Goal: Task Accomplishment & Management: Manage account settings

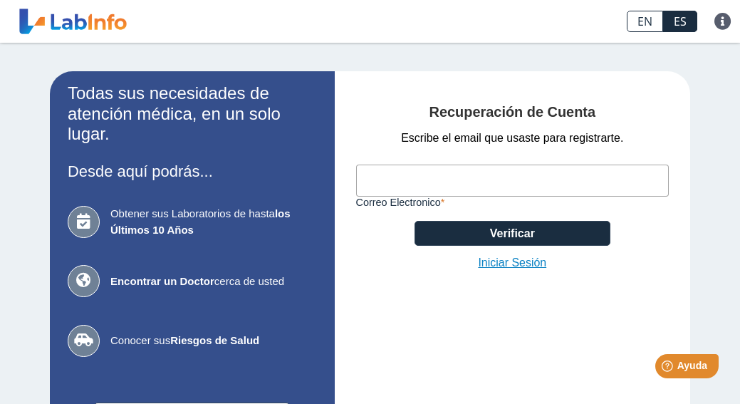
click at [504, 266] on link "Iniciar Sesión" at bounding box center [512, 262] width 68 height 17
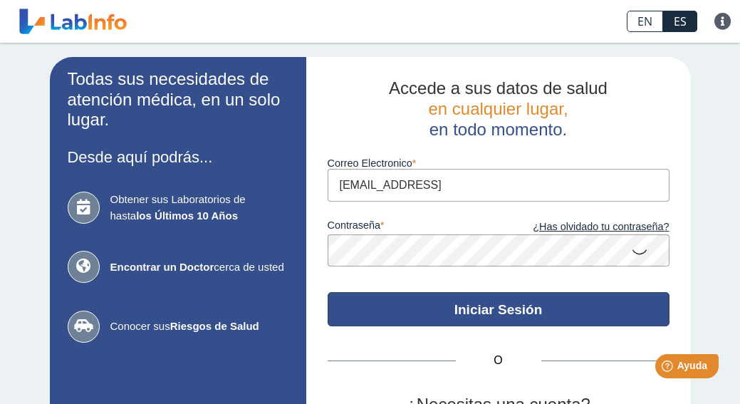
click at [513, 301] on button "Iniciar Sesión" at bounding box center [499, 309] width 342 height 34
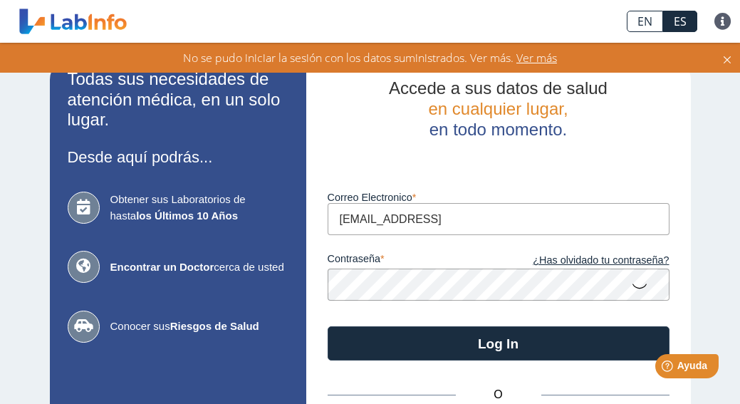
click at [485, 217] on input "rdavila65@hotmail.comj" at bounding box center [499, 219] width 342 height 32
type input "rdavila65@hotmail.com"
click at [498, 340] on button "Log In" at bounding box center [499, 343] width 342 height 34
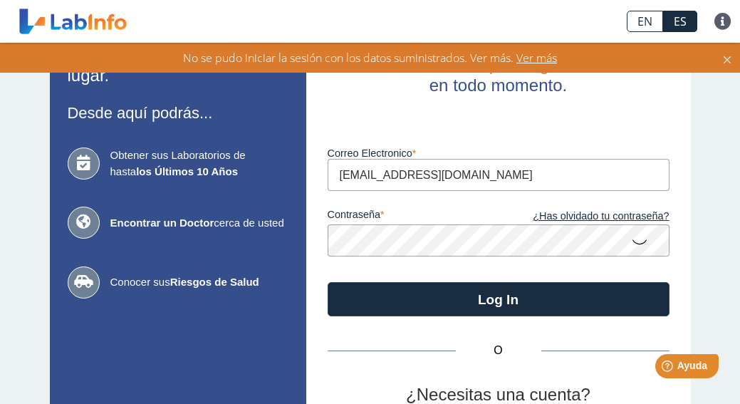
scroll to position [48, 0]
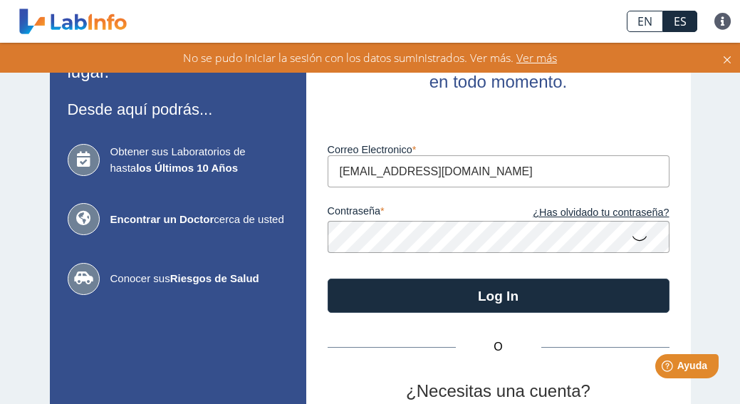
drag, startPoint x: 469, startPoint y: 173, endPoint x: 324, endPoint y: 172, distance: 145.3
click at [324, 172] on div "Accede a sus datos de salud en cualquier lugar, en todo momento. Luego de vario…" at bounding box center [498, 267] width 385 height 516
click at [565, 211] on link "¿Has olvidado tu contraseña?" at bounding box center [583, 213] width 171 height 16
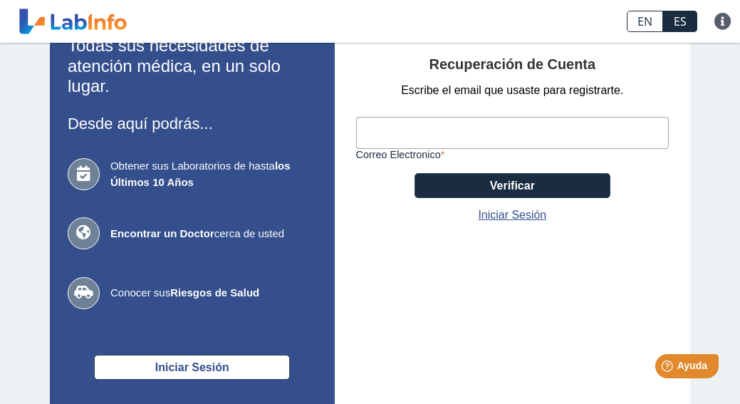
click at [416, 125] on input "Correo Electronico" at bounding box center [512, 133] width 313 height 32
paste input "rdavila65@hotmail.com"
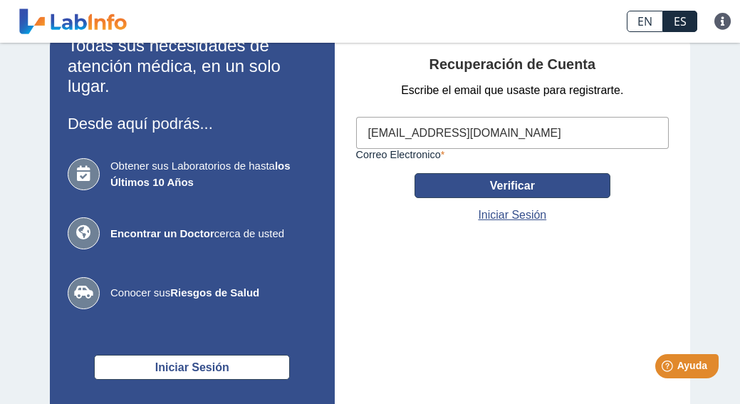
type input "rdavila65@hotmail.com"
click at [455, 184] on button "Verificar" at bounding box center [512, 185] width 196 height 25
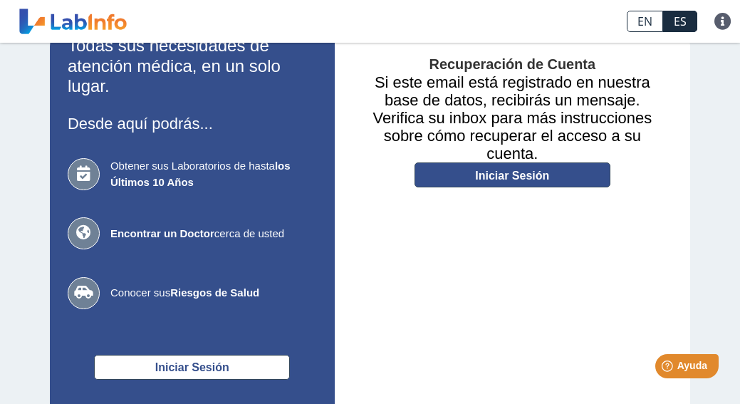
click at [457, 177] on link "Iniciar Sesión" at bounding box center [512, 174] width 196 height 25
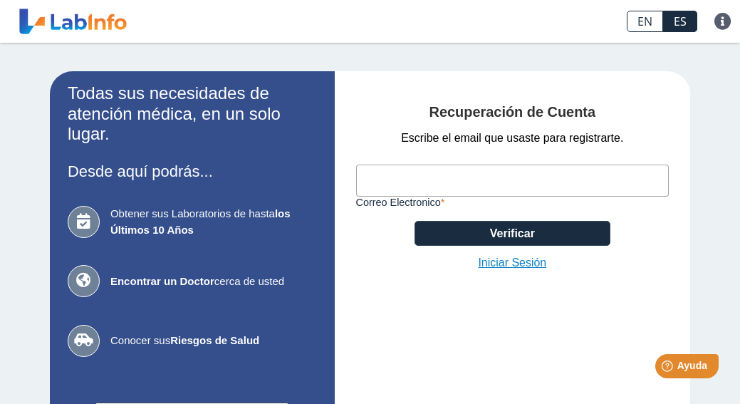
click at [502, 261] on link "Iniciar Sesión" at bounding box center [512, 262] width 68 height 17
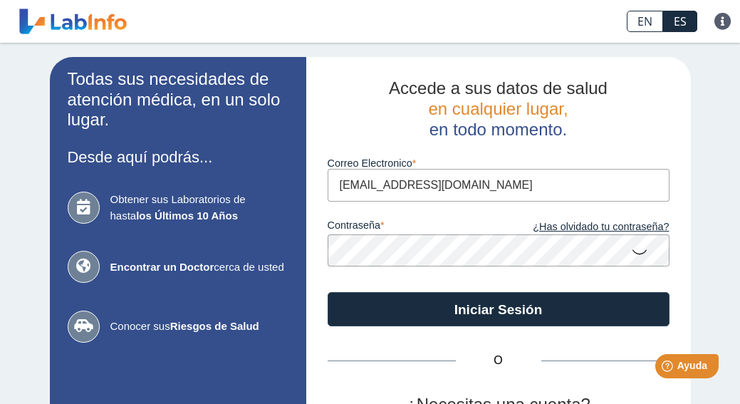
type input "[EMAIL_ADDRESS][DOMAIN_NAME]"
drag, startPoint x: 446, startPoint y: 186, endPoint x: 328, endPoint y: 188, distance: 118.9
click at [328, 188] on input "[EMAIL_ADDRESS][DOMAIN_NAME]" at bounding box center [499, 185] width 342 height 32
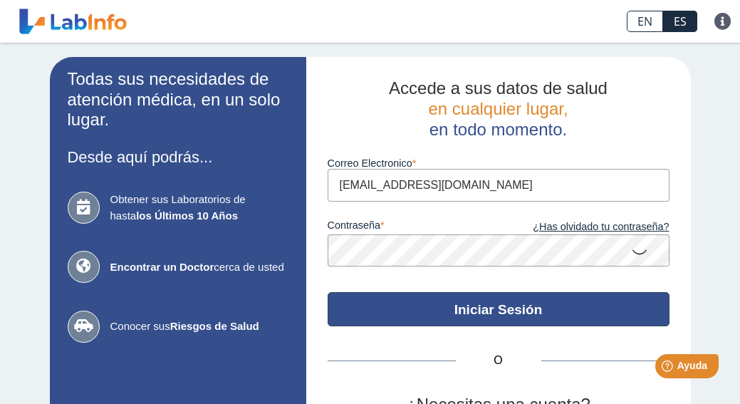
click at [468, 305] on button "Iniciar Sesión" at bounding box center [499, 309] width 342 height 34
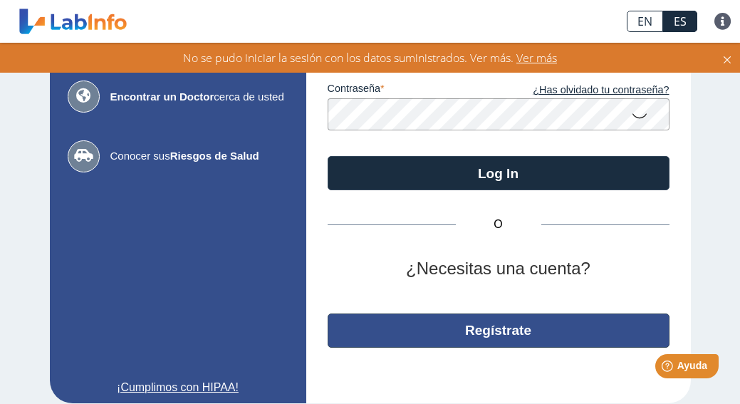
scroll to position [167, 0]
